Goal: Manage account settings

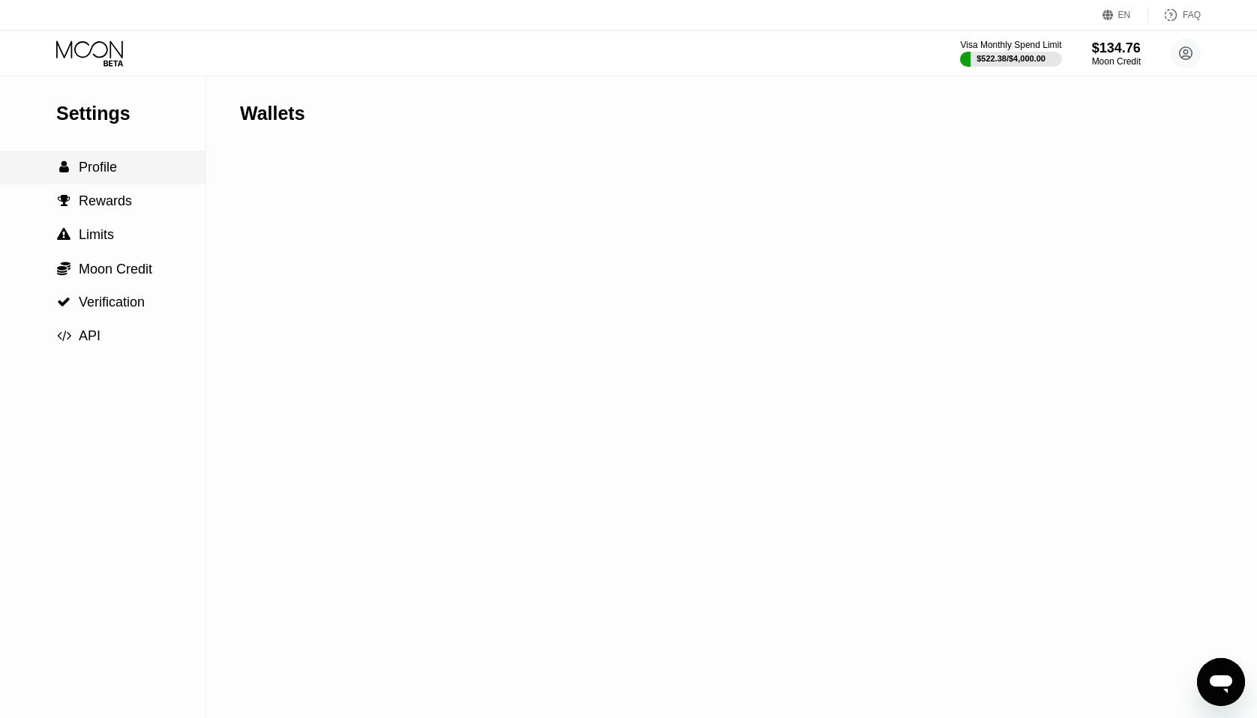
click at [118, 169] on div " Profile" at bounding box center [102, 168] width 205 height 16
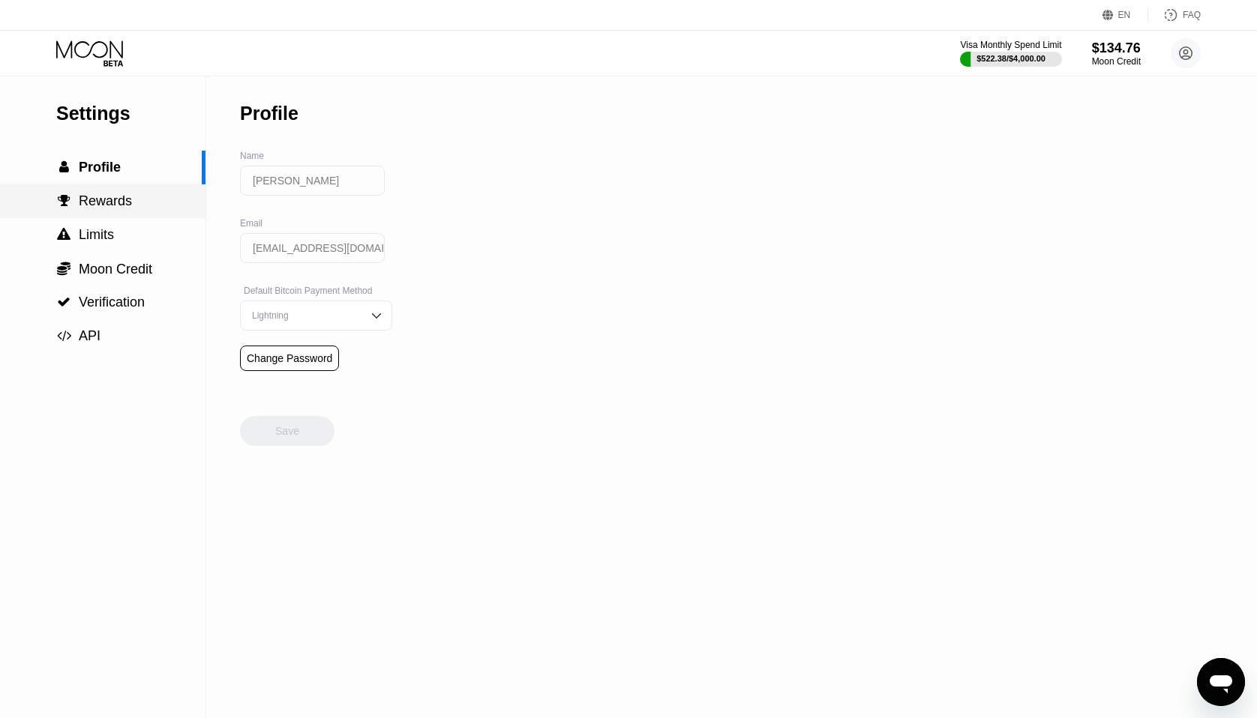
click at [108, 196] on span "Rewards" at bounding box center [105, 200] width 53 height 15
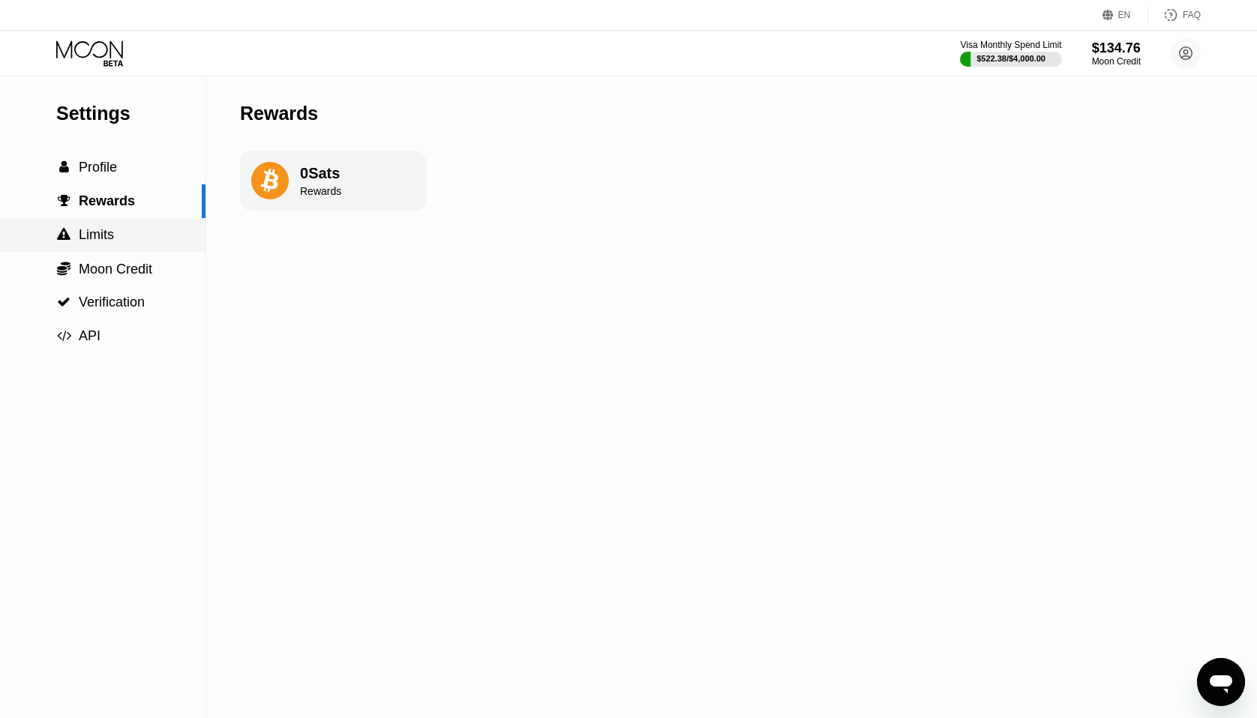
click at [94, 232] on span "Limits" at bounding box center [96, 234] width 35 height 15
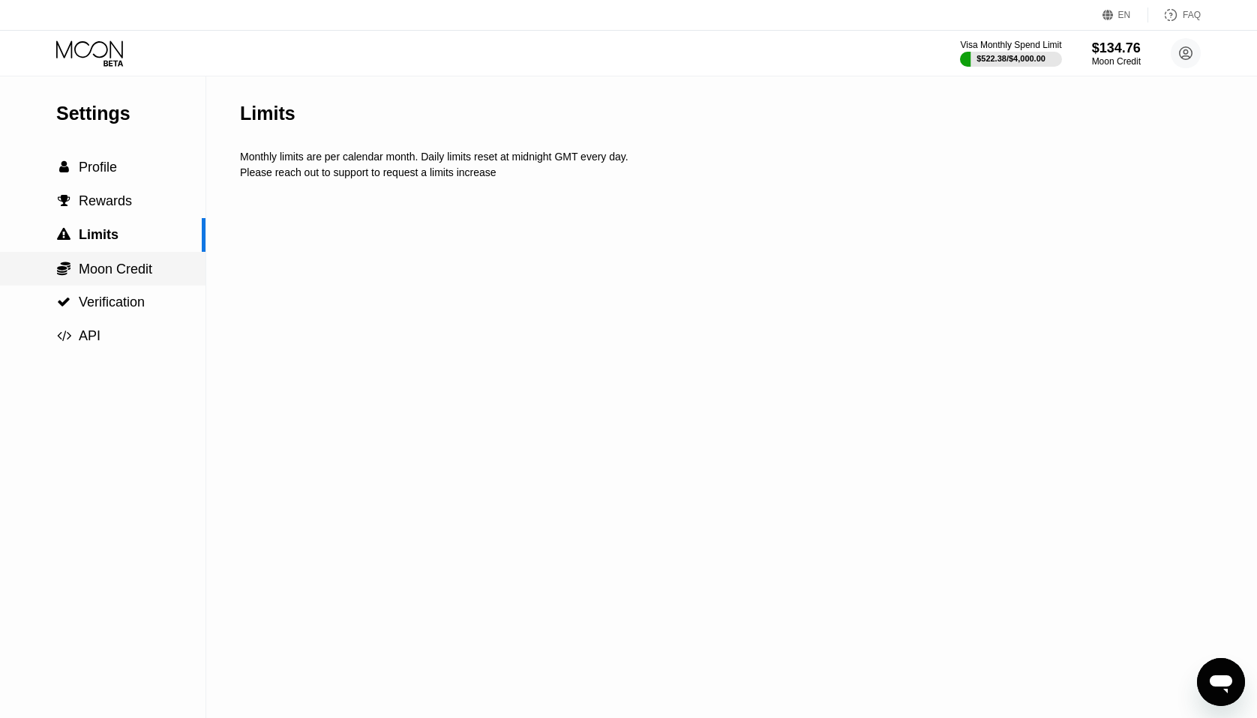
click at [100, 268] on span "Moon Credit" at bounding box center [115, 269] width 73 height 15
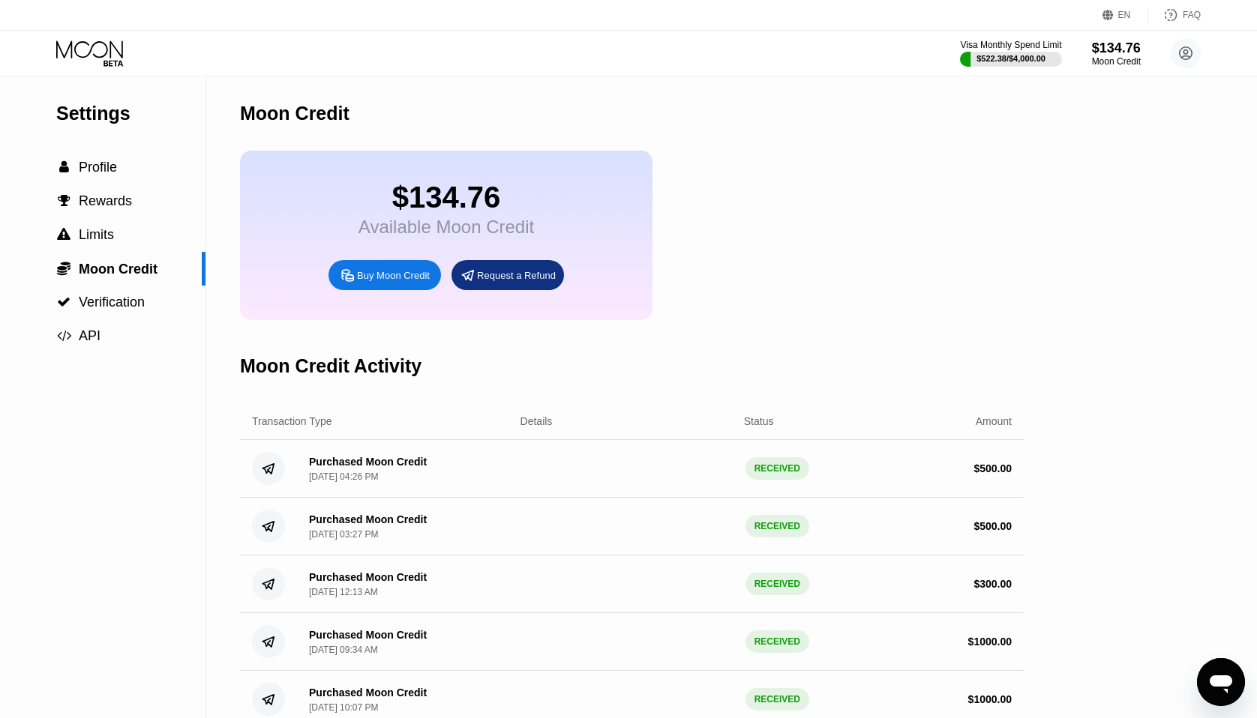
click at [427, 206] on div "$134.76" at bounding box center [445, 198] width 175 height 34
click at [99, 169] on span "Profile" at bounding box center [98, 167] width 38 height 15
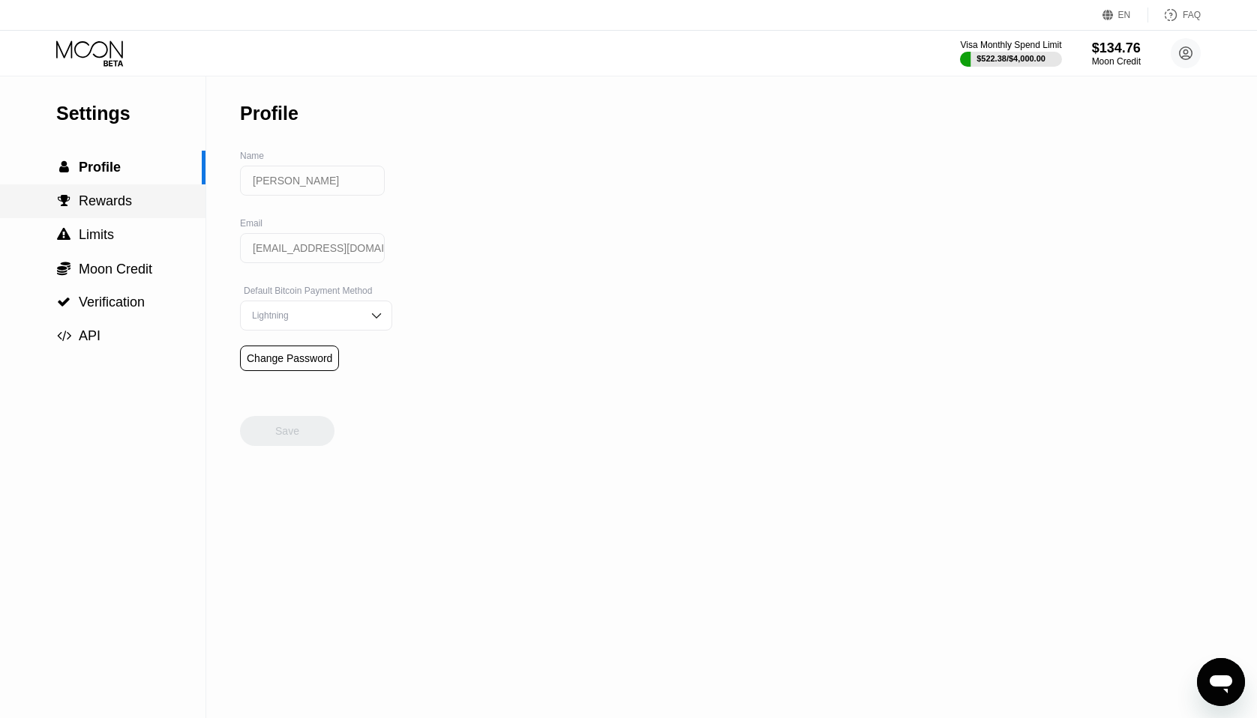
click at [95, 196] on span "Rewards" at bounding box center [105, 200] width 53 height 15
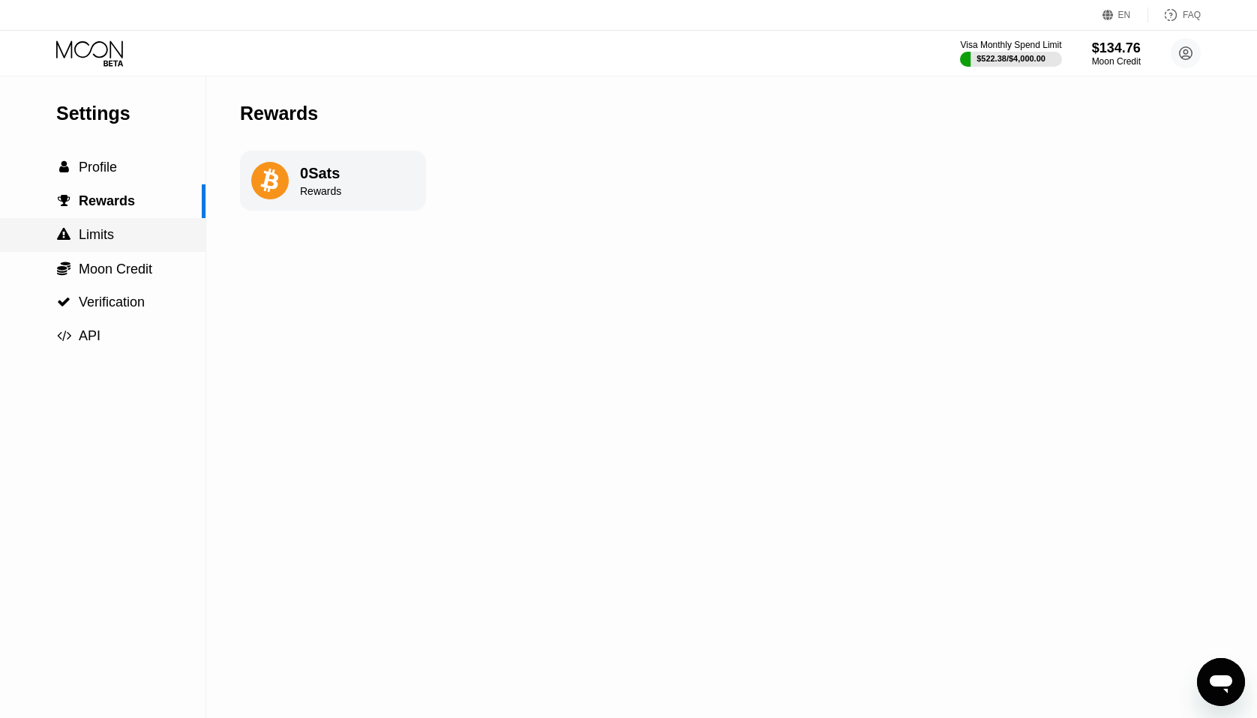
click at [83, 241] on span "Limits" at bounding box center [96, 234] width 35 height 15
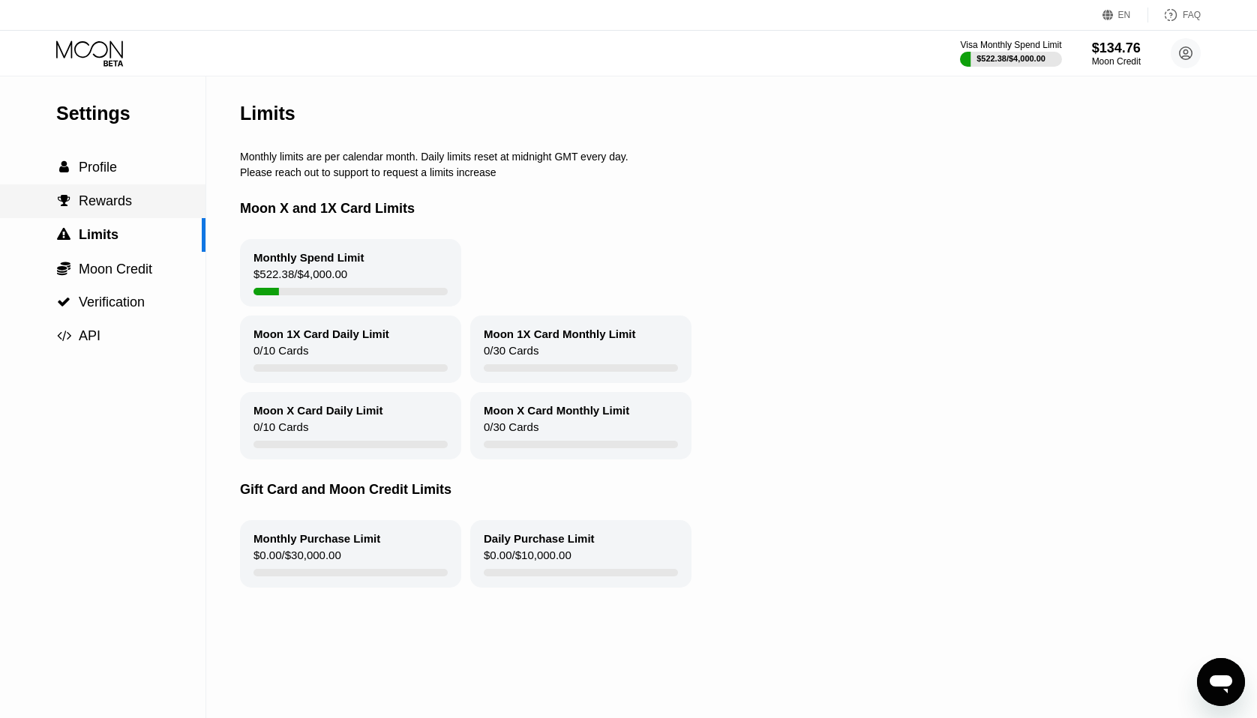
click at [106, 195] on span "Rewards" at bounding box center [105, 200] width 53 height 15
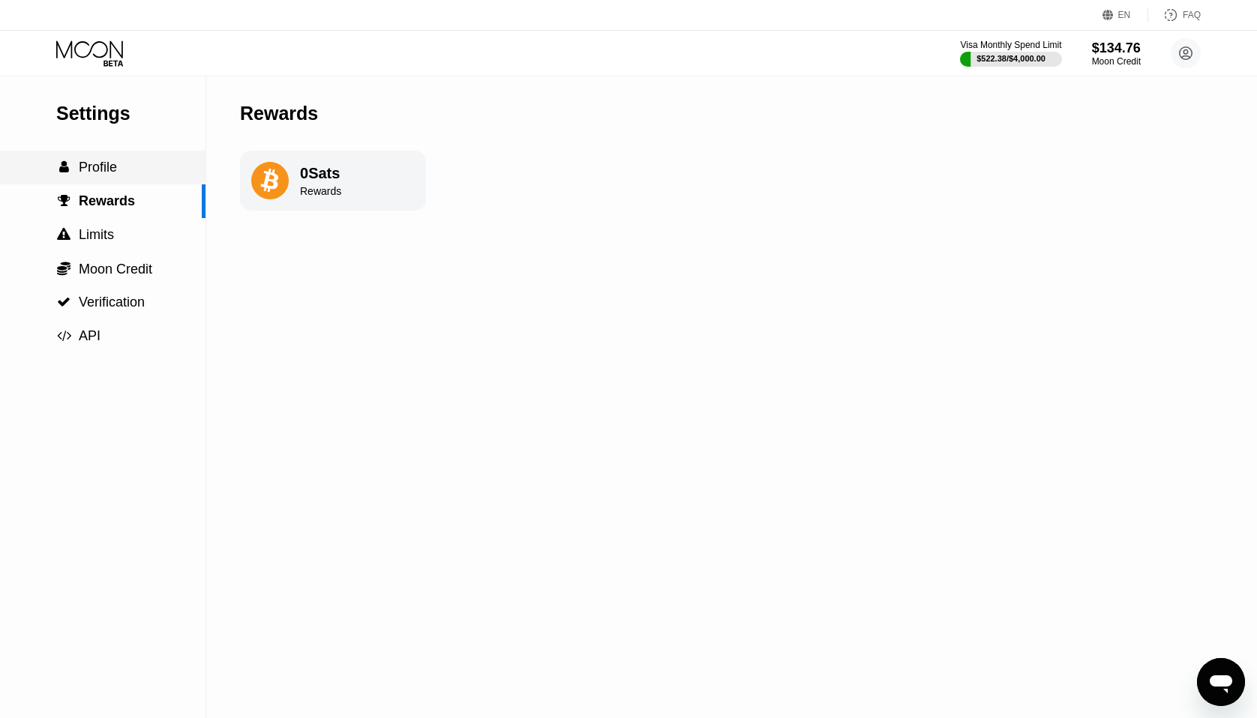
click at [104, 170] on span "Profile" at bounding box center [98, 167] width 38 height 15
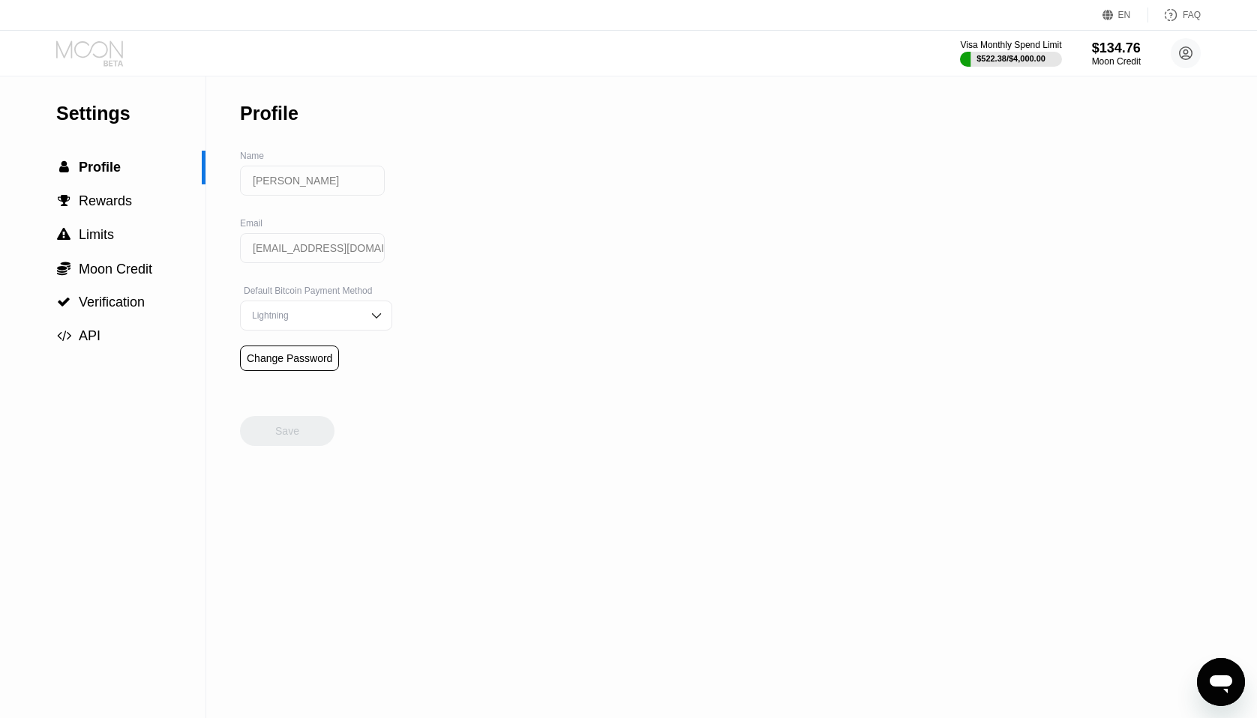
click at [103, 49] on icon at bounding box center [91, 53] width 70 height 26
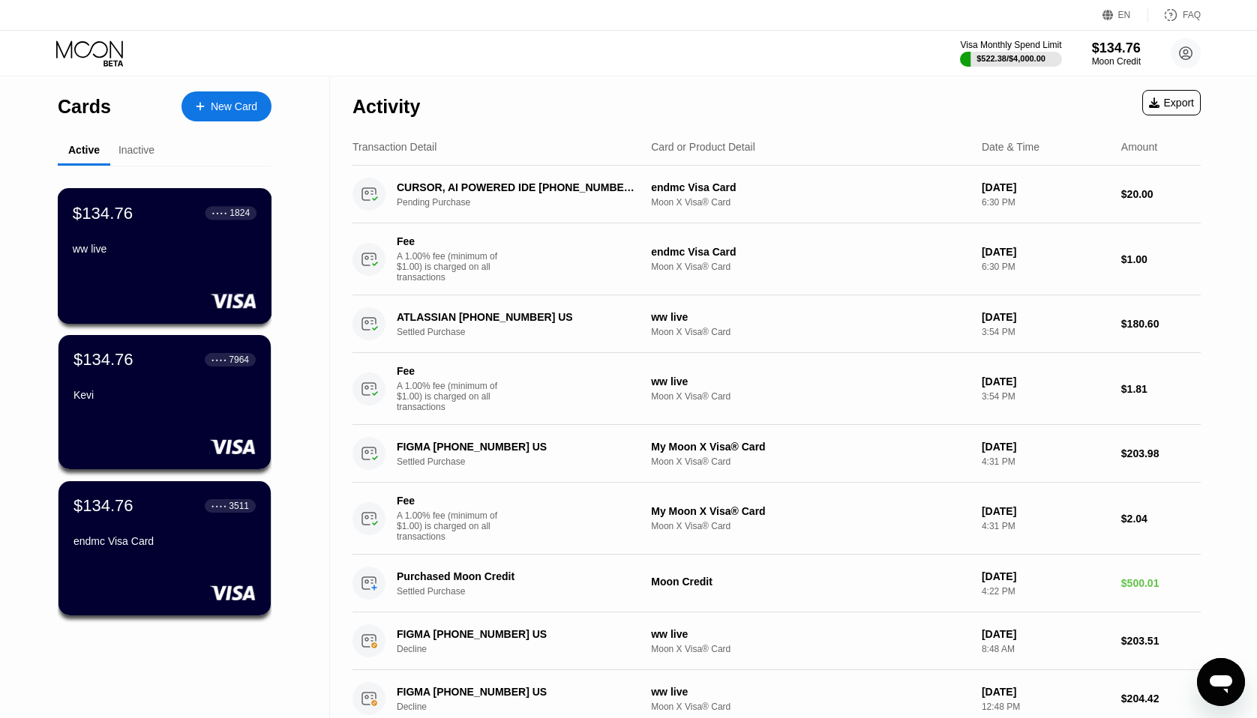
click at [157, 271] on div "$134.76 ● ● ● ● 1824 ww live" at bounding box center [165, 256] width 214 height 136
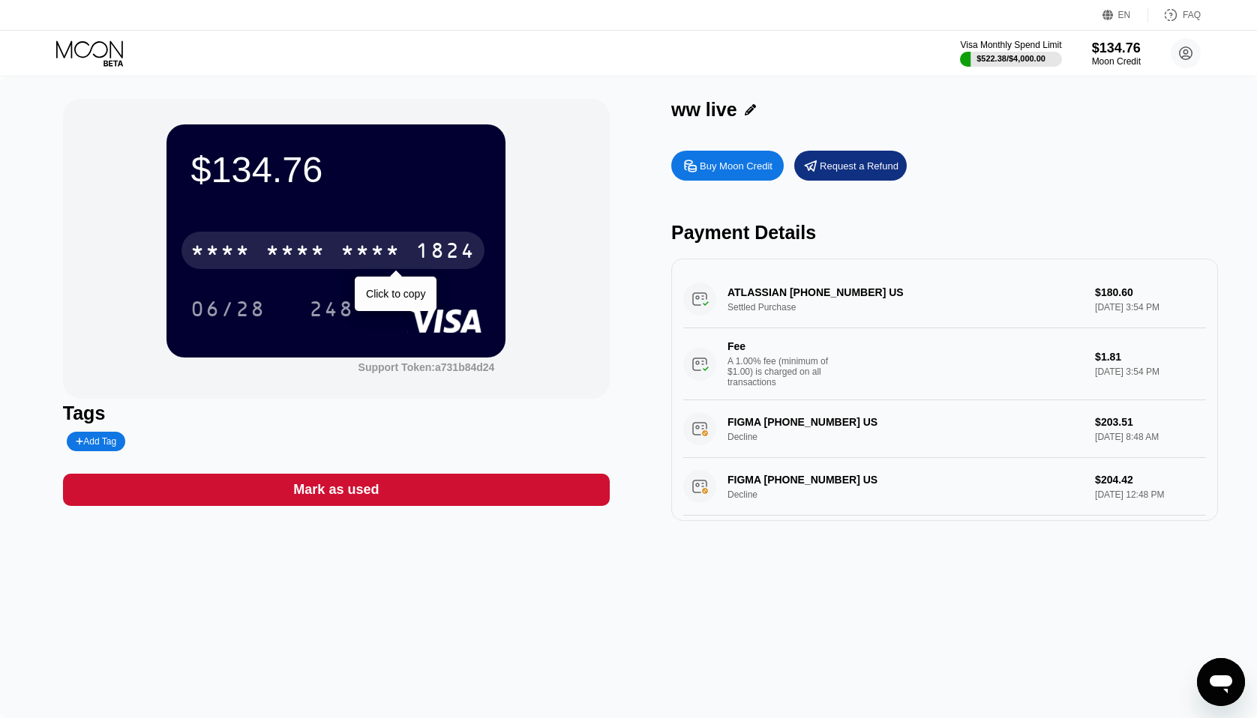
click at [368, 253] on div "* * * *" at bounding box center [370, 253] width 60 height 24
